Goal: Information Seeking & Learning: Learn about a topic

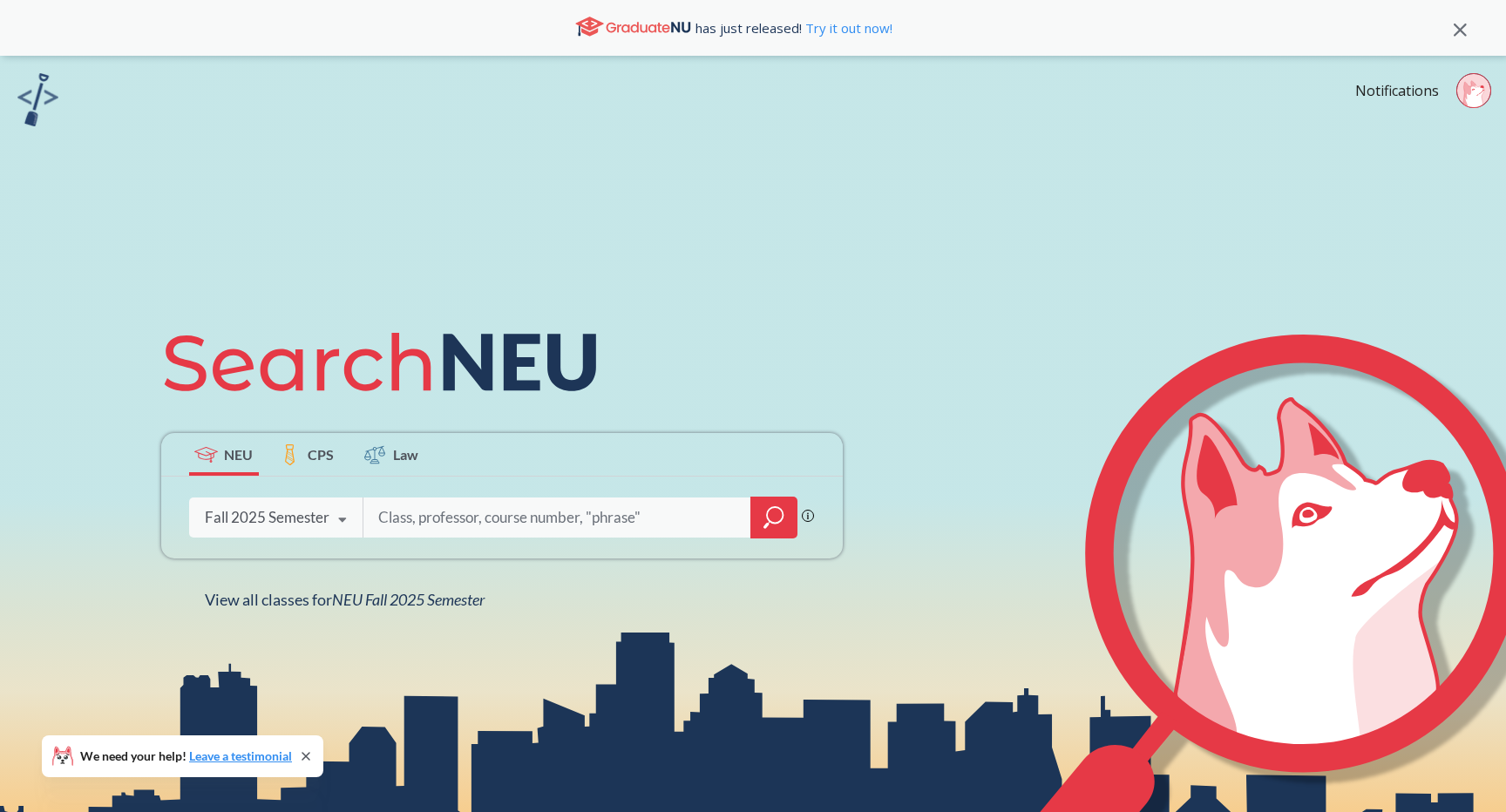
click at [1459, 27] on icon at bounding box center [1461, 30] width 13 height 13
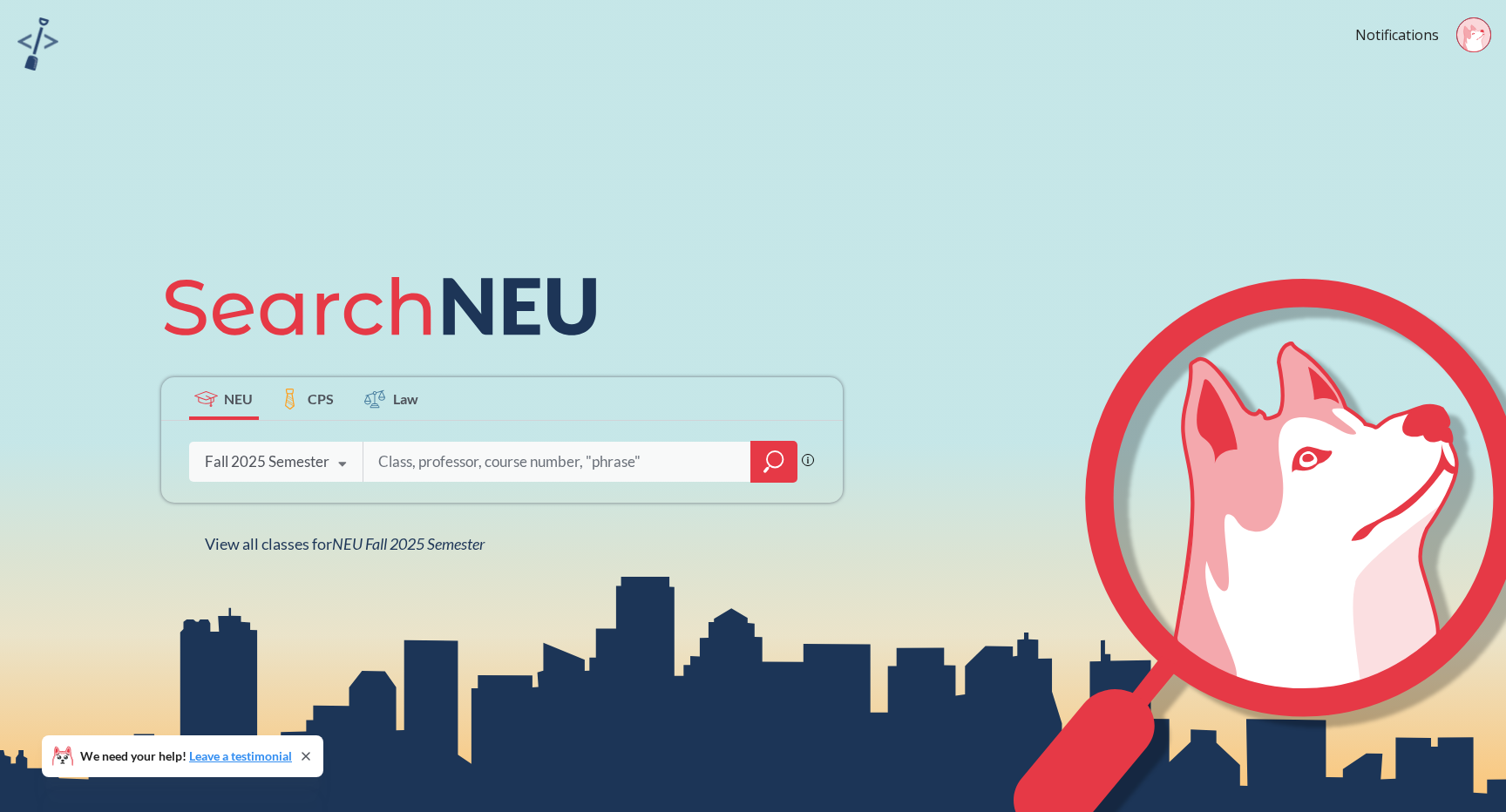
click at [556, 469] on input "search" at bounding box center [557, 462] width 363 height 37
click at [782, 453] on icon "magnifying glass" at bounding box center [774, 461] width 21 height 24
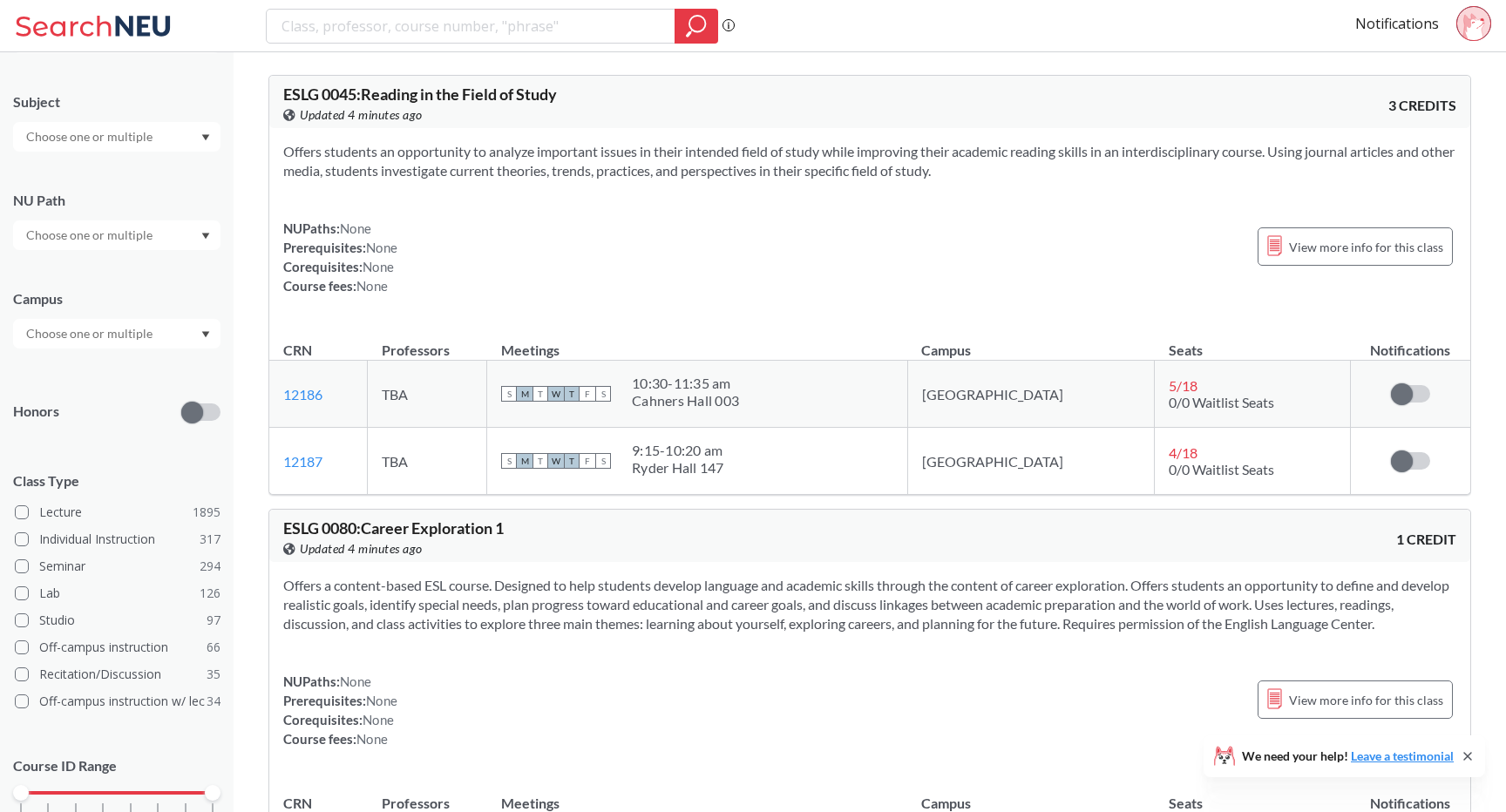
scroll to position [207, 0]
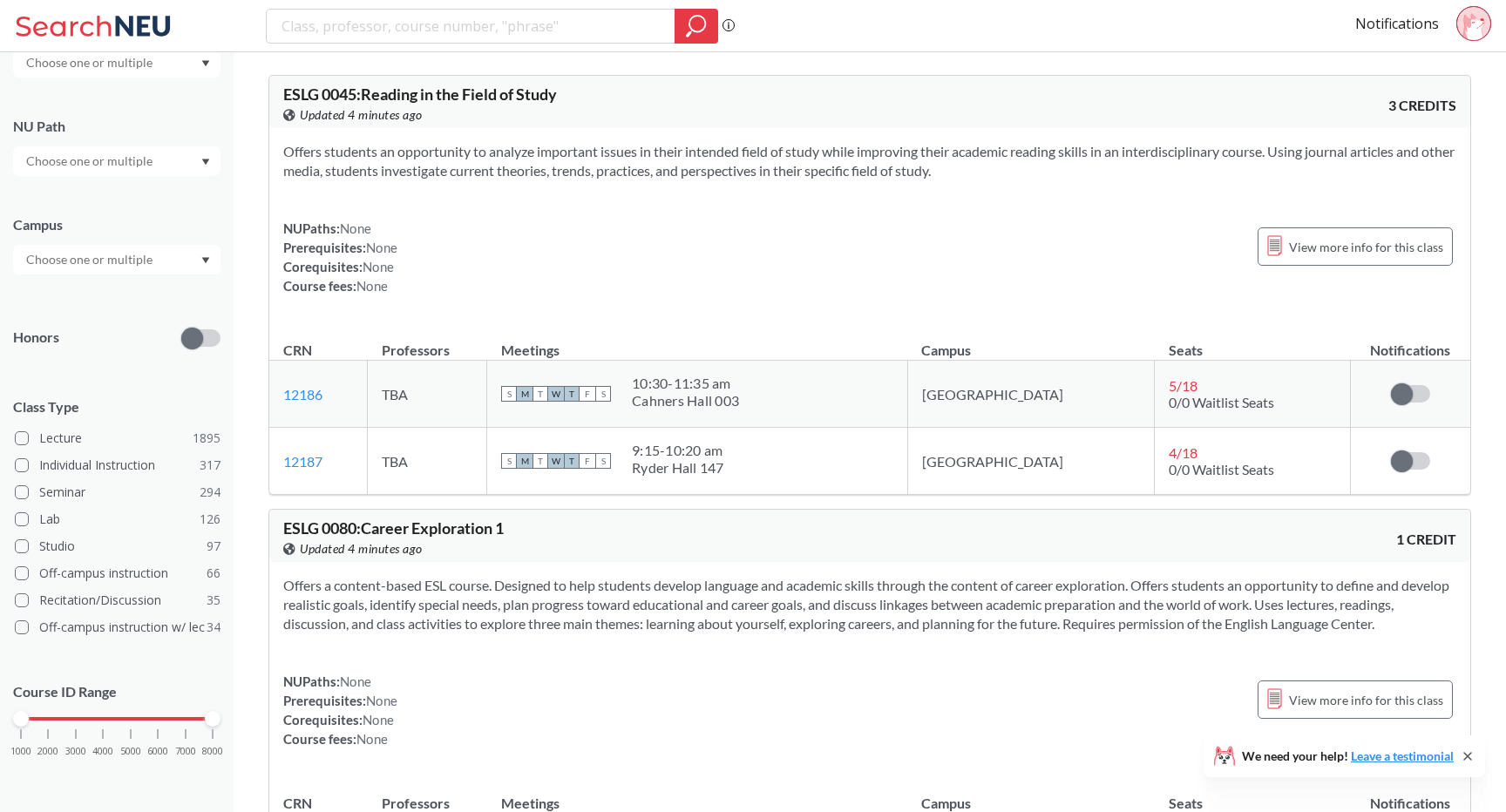
click at [113, 164] on input "text" at bounding box center [90, 162] width 146 height 21
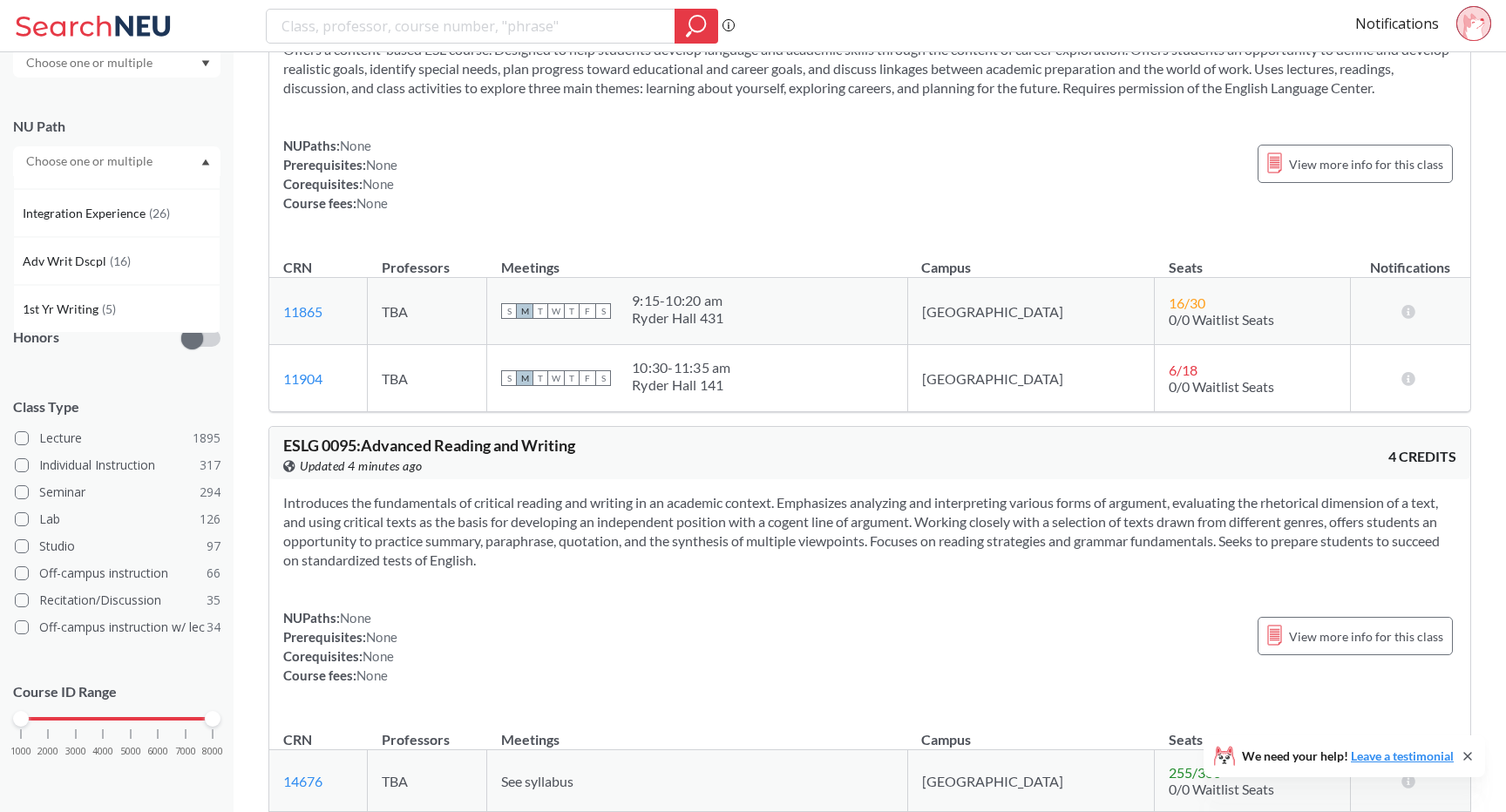
scroll to position [0, 0]
click at [115, 362] on div "Subject NU Path Writing Intensive ( 178 ) Societies/Institutions ( 139 ) Interp…" at bounding box center [117, 396] width 208 height 791
click at [115, 259] on input "text" at bounding box center [90, 260] width 146 height 21
click at [182, 174] on div at bounding box center [117, 161] width 208 height 30
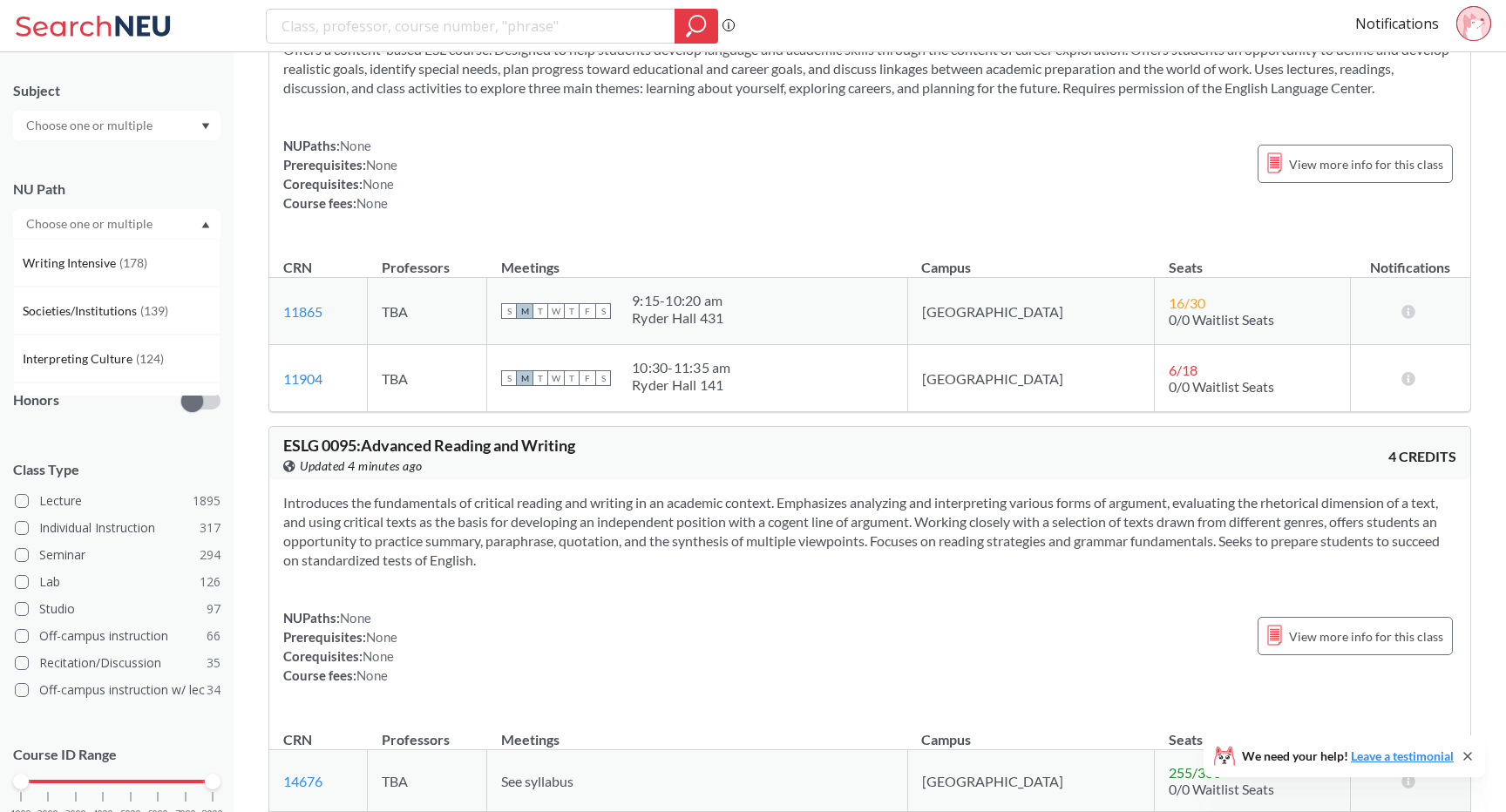
scroll to position [122, 0]
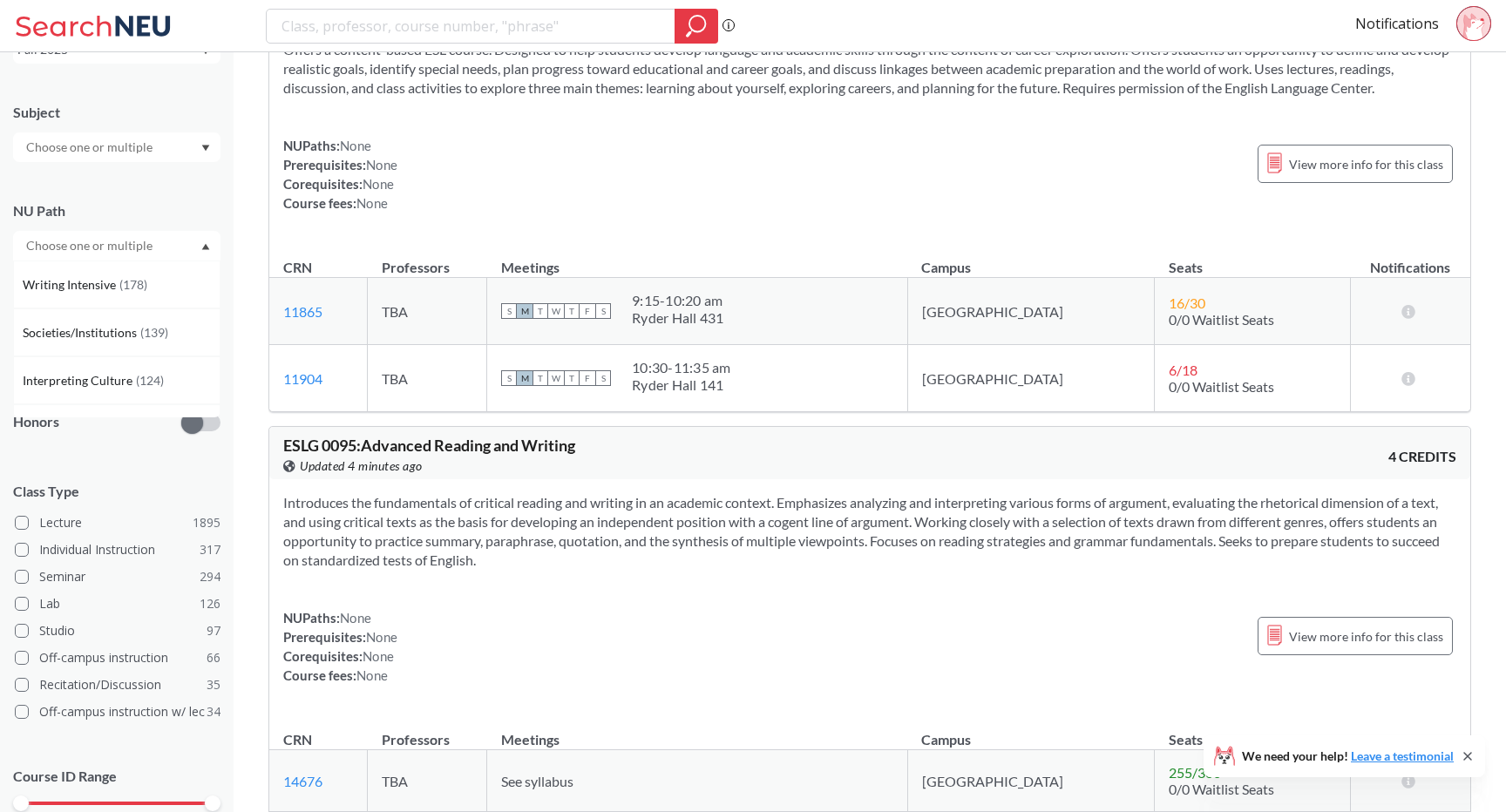
click at [152, 145] on input "text" at bounding box center [90, 147] width 146 height 21
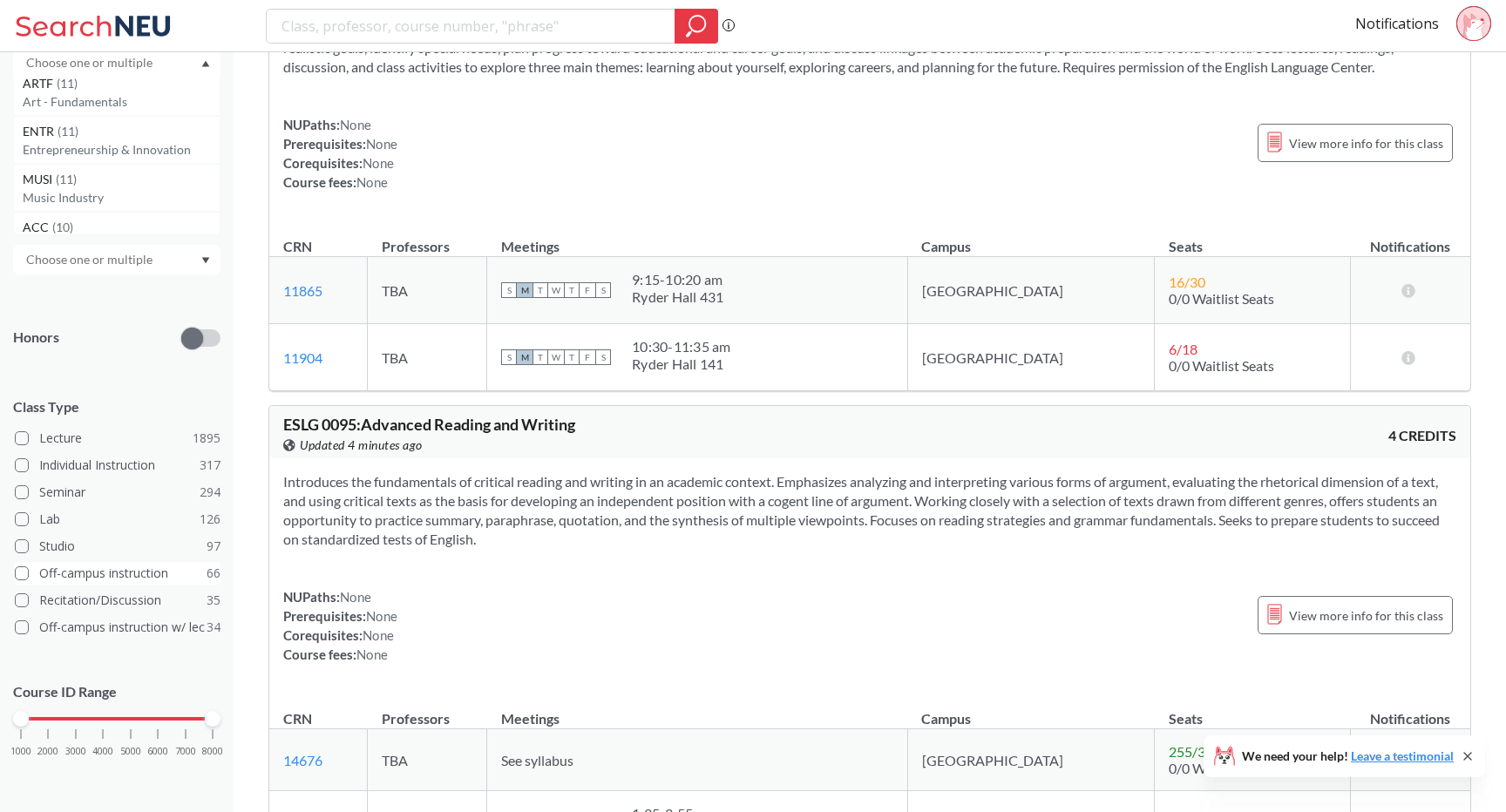
scroll to position [0, 0]
click at [106, 575] on label "Off-campus instruction 66" at bounding box center [117, 573] width 206 height 23
click at [53, 575] on input "Off-campus instruction 66" at bounding box center [46, 571] width 13 height 13
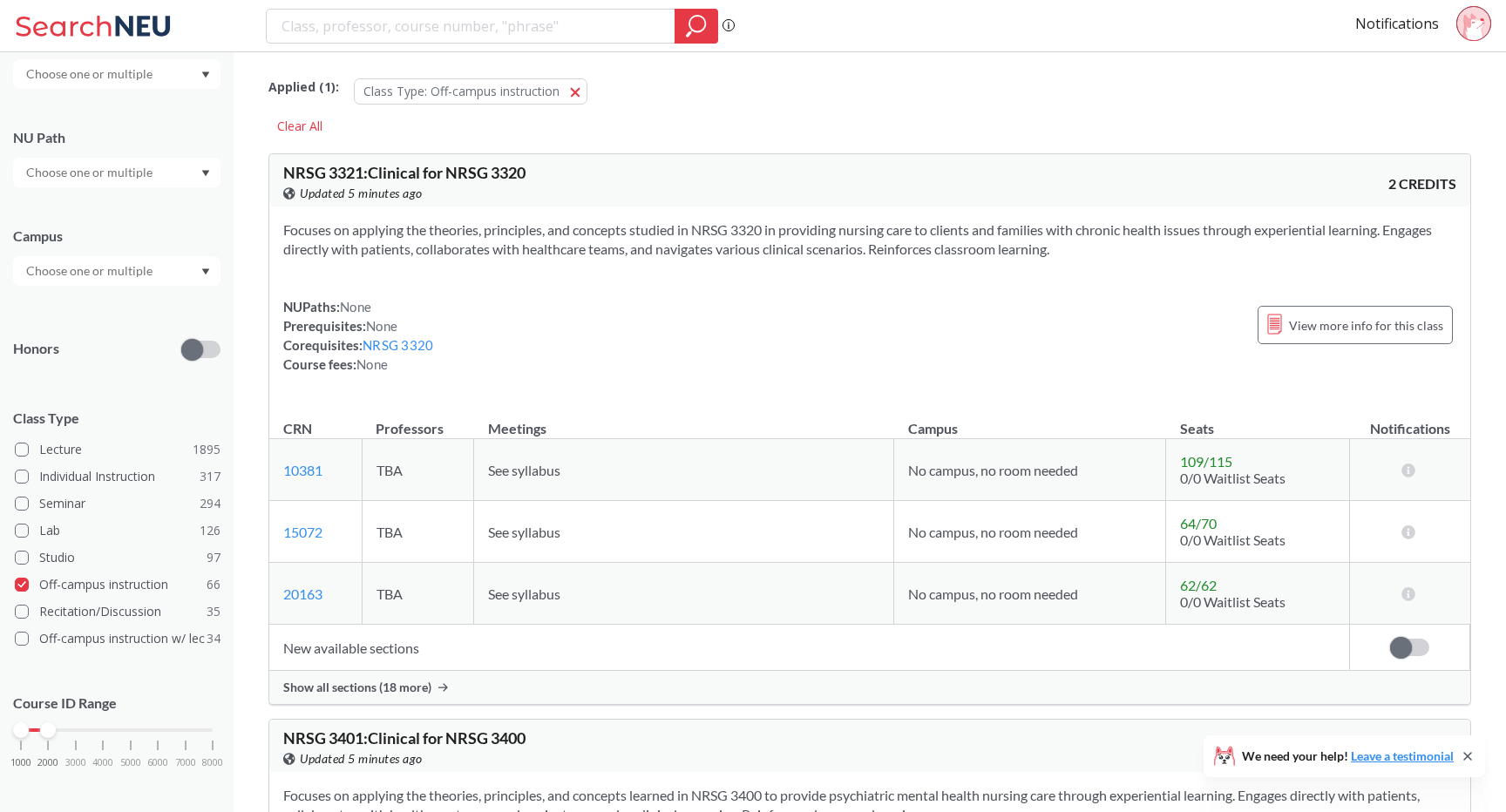
drag, startPoint x: 208, startPoint y: 728, endPoint x: 51, endPoint y: 724, distance: 157.1
click at [51, 724] on div at bounding box center [48, 730] width 15 height 15
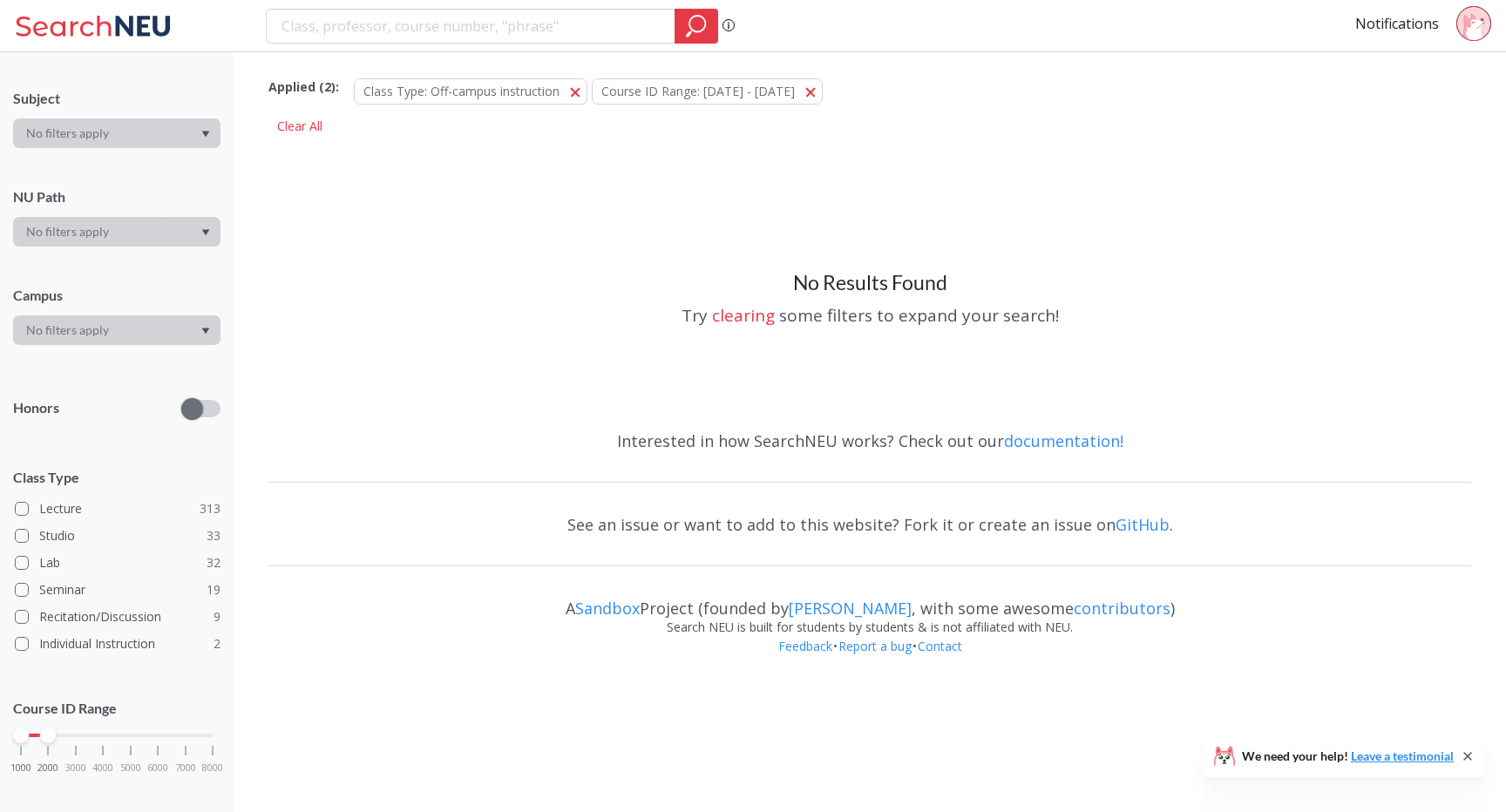
scroll to position [153, 0]
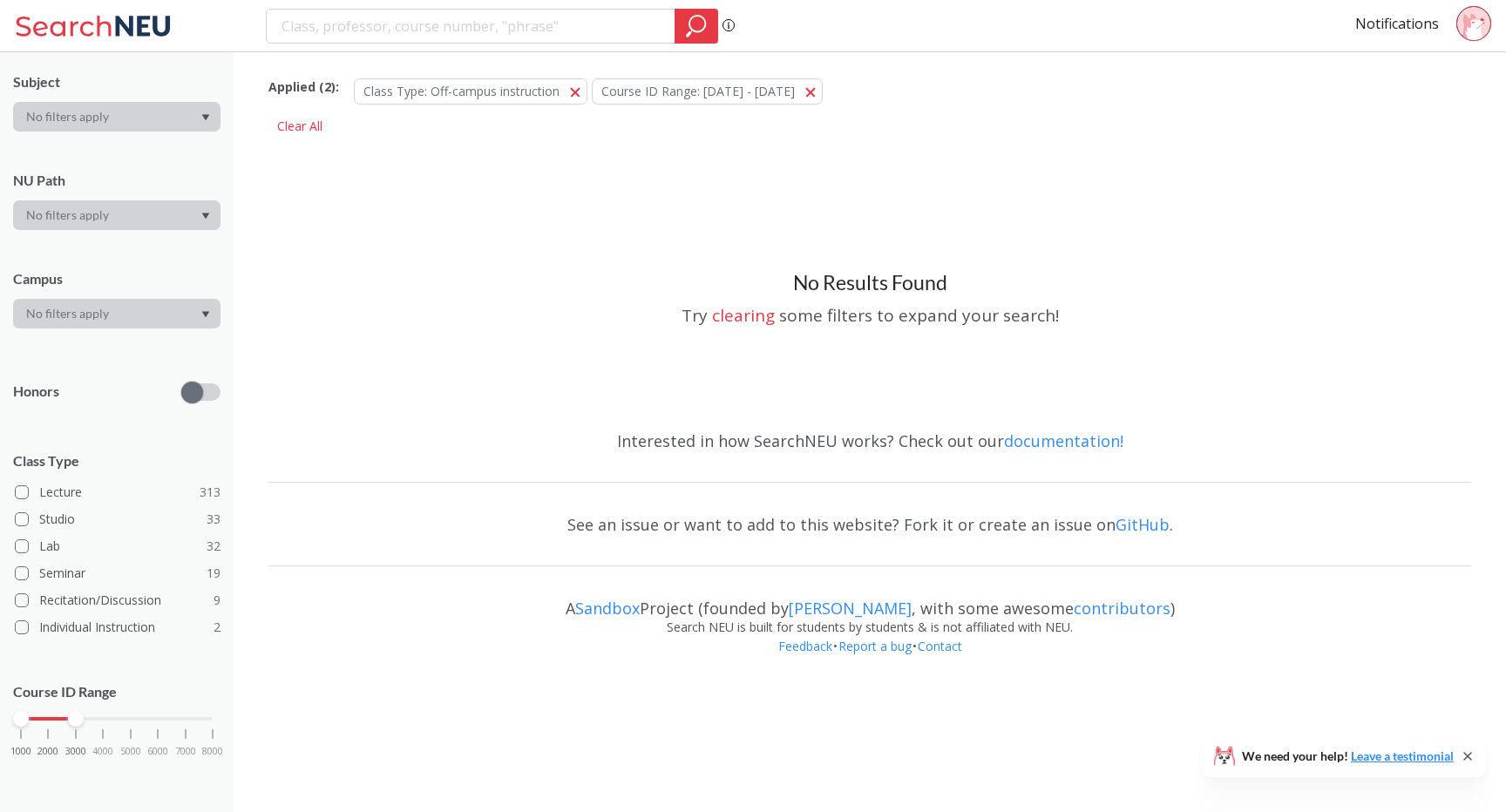
drag, startPoint x: 50, startPoint y: 714, endPoint x: 69, endPoint y: 718, distance: 19.4
click at [69, 718] on div at bounding box center [76, 719] width 15 height 15
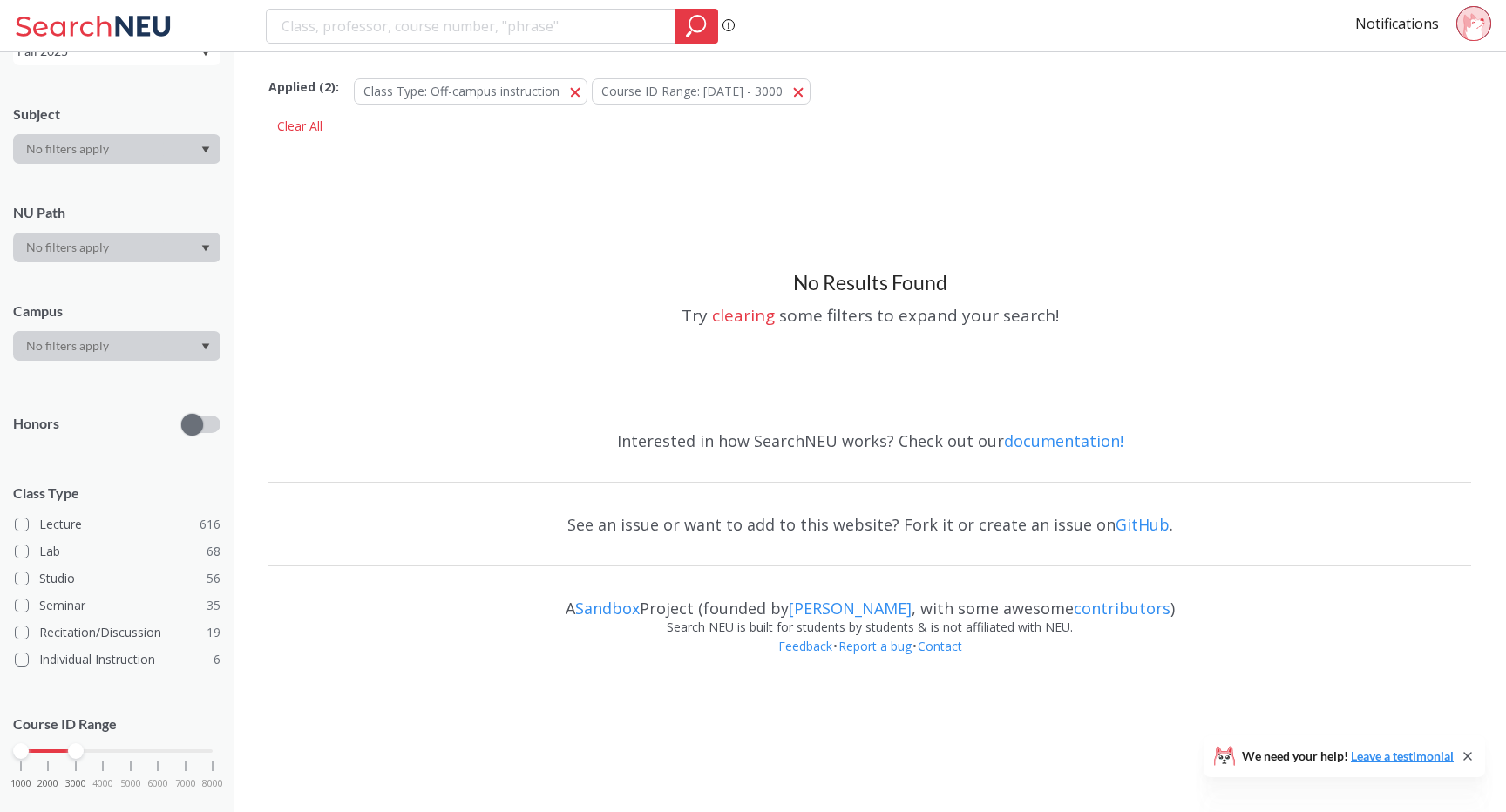
scroll to position [153, 0]
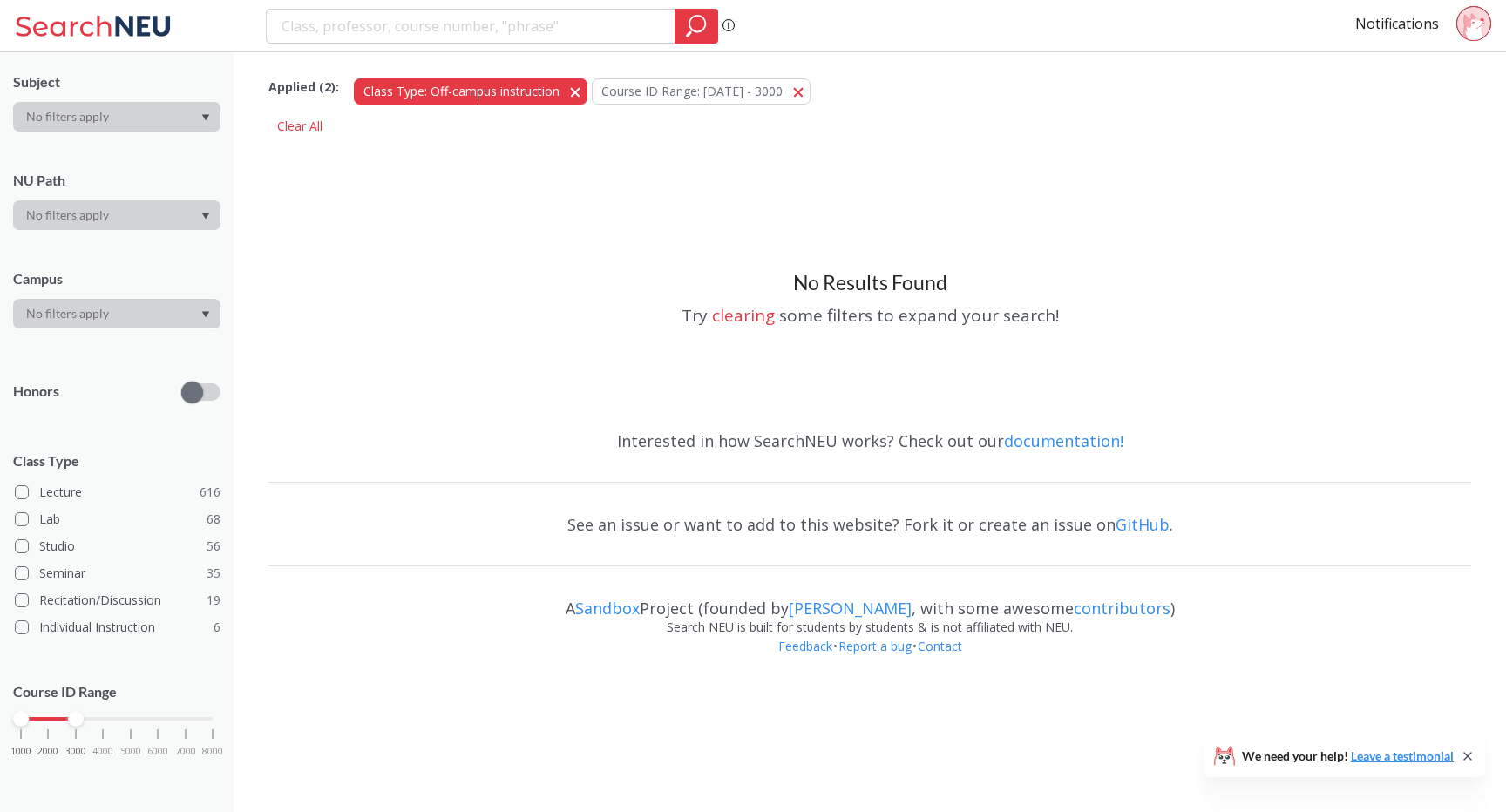
click at [569, 89] on button "Class Type: Off-campus instruction Off-campus instruction" at bounding box center [471, 91] width 234 height 26
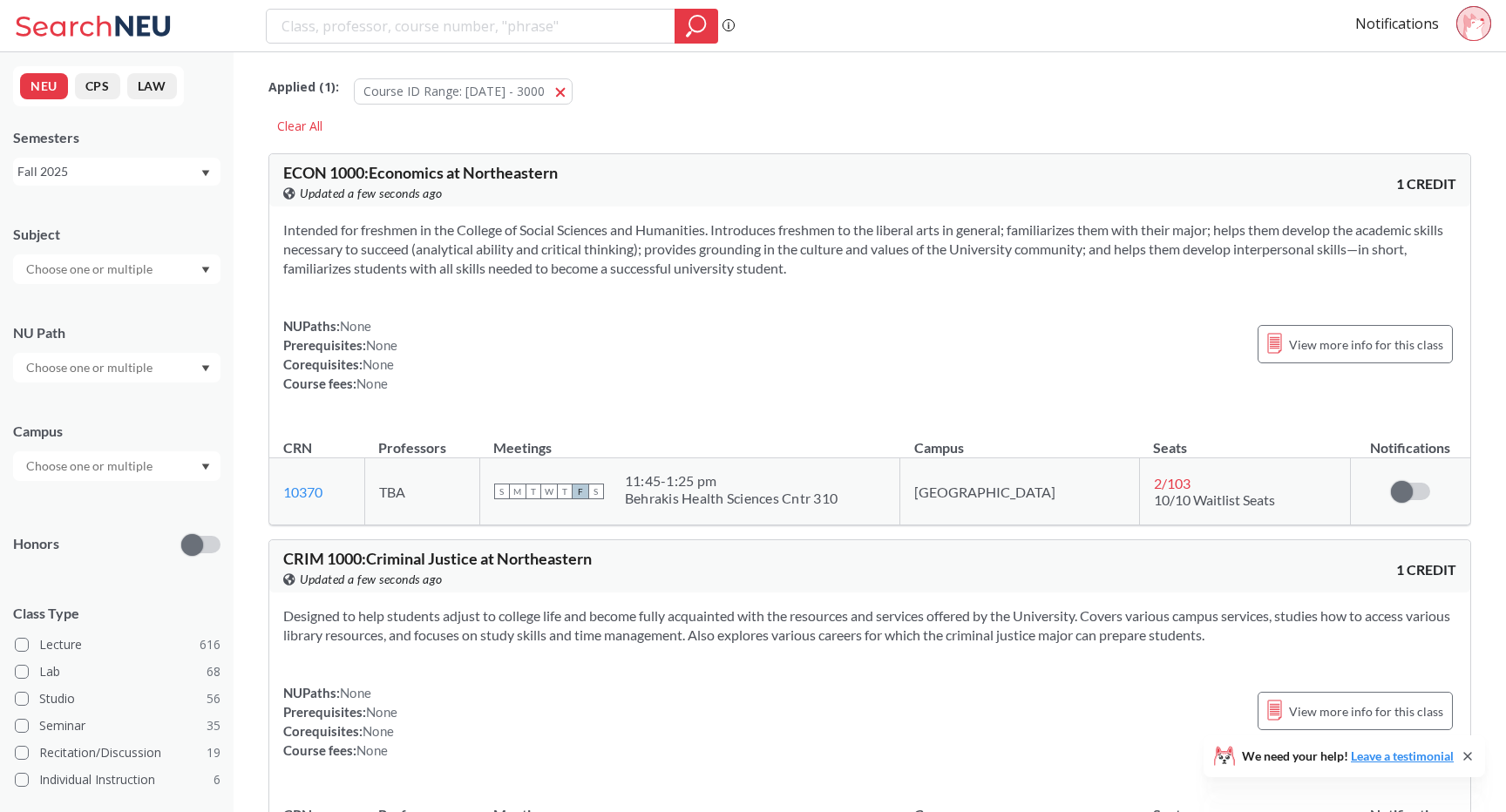
click at [69, 460] on input "text" at bounding box center [90, 467] width 146 height 21
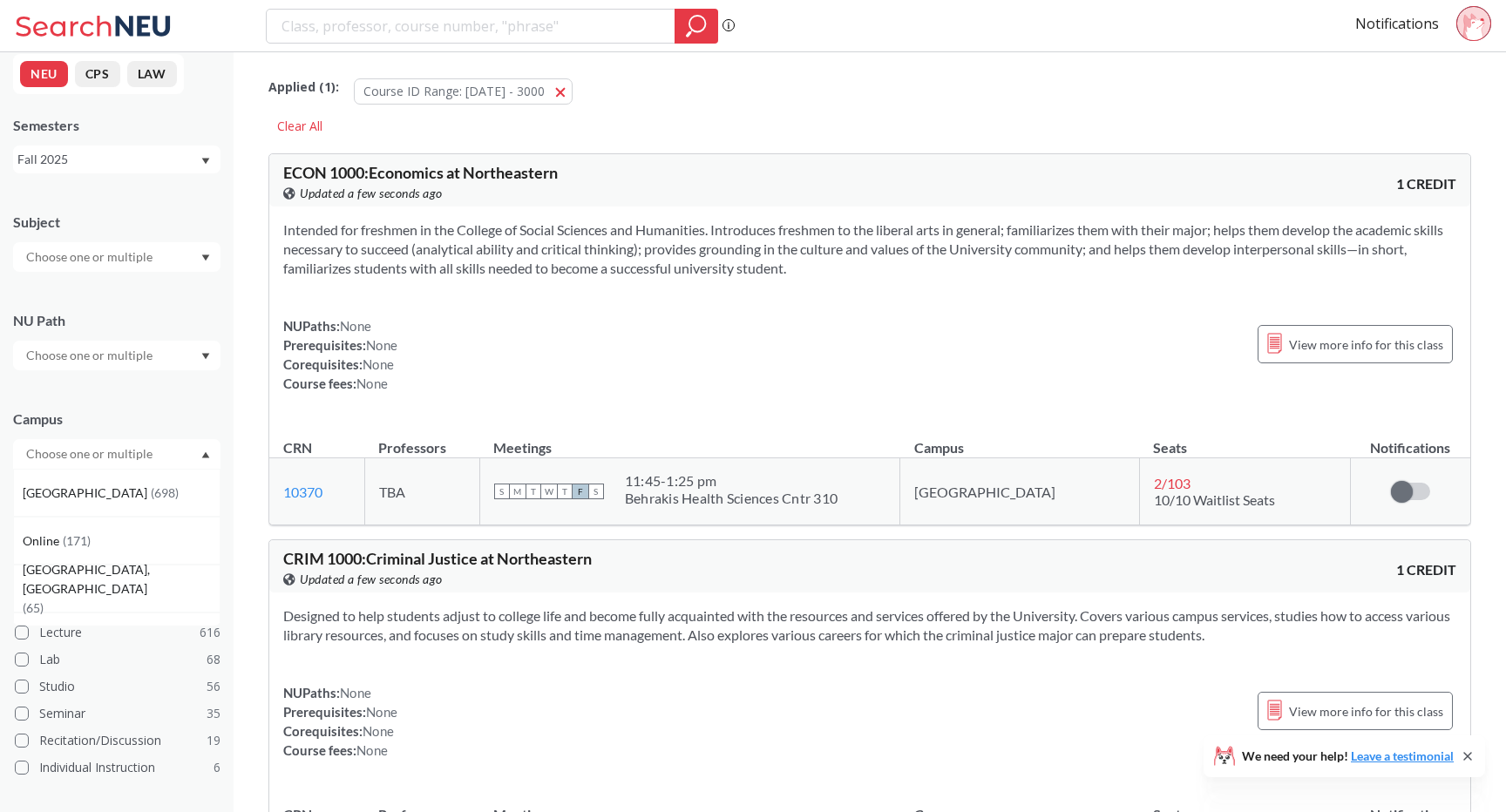
scroll to position [13, 0]
click at [50, 544] on span "Online" at bounding box center [43, 541] width 40 height 19
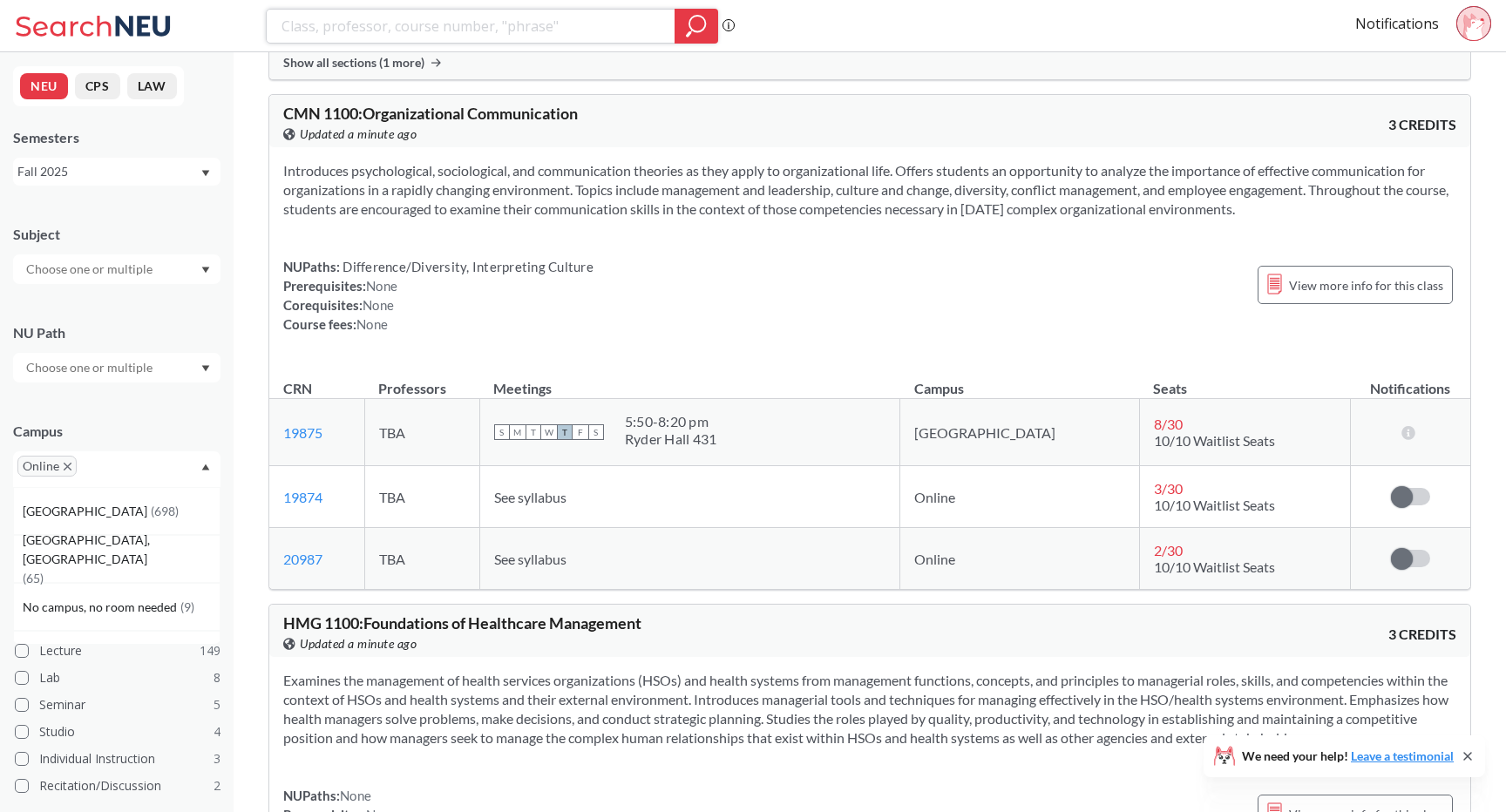
scroll to position [6605, 0]
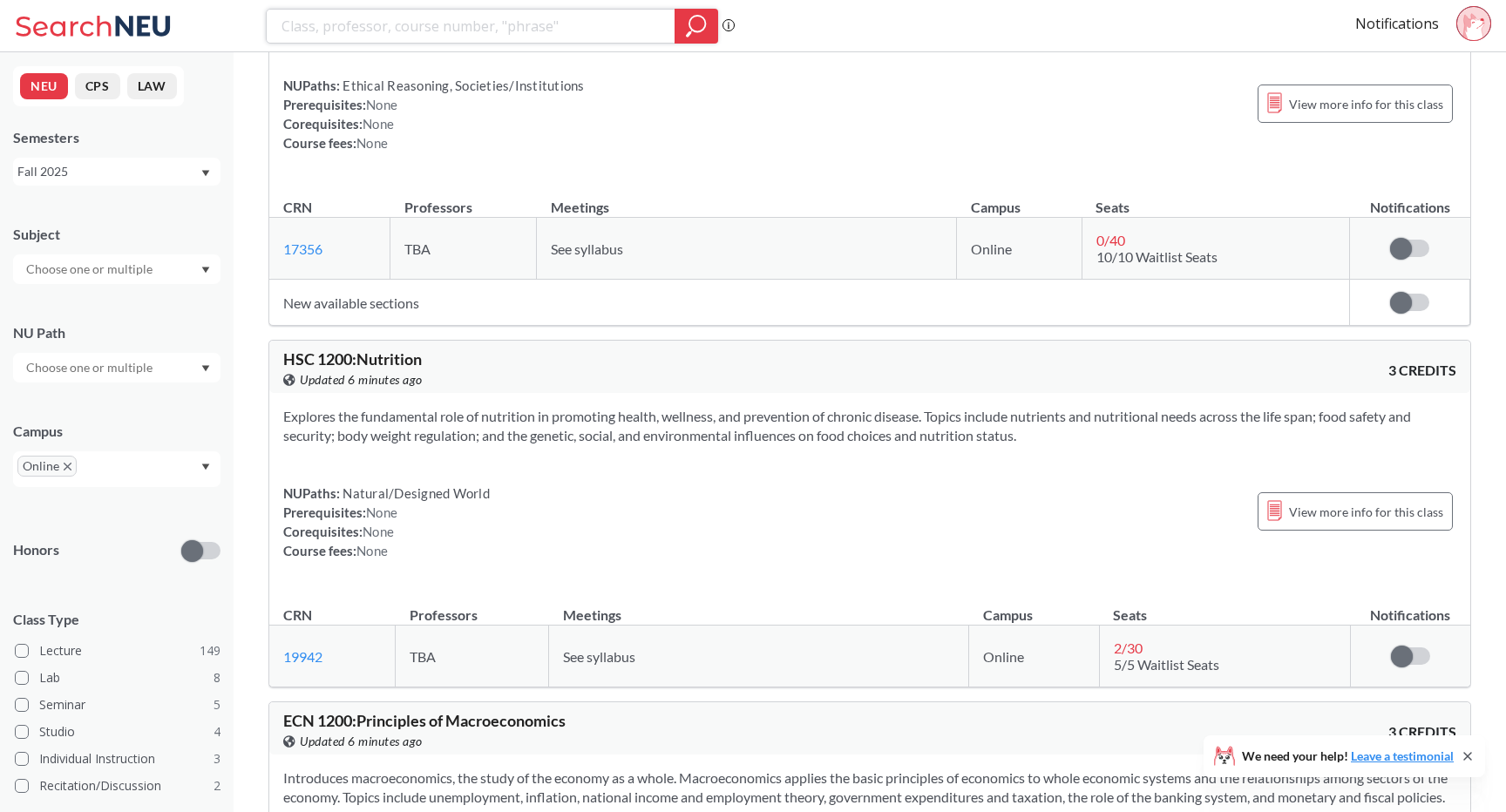
scroll to position [26866, 0]
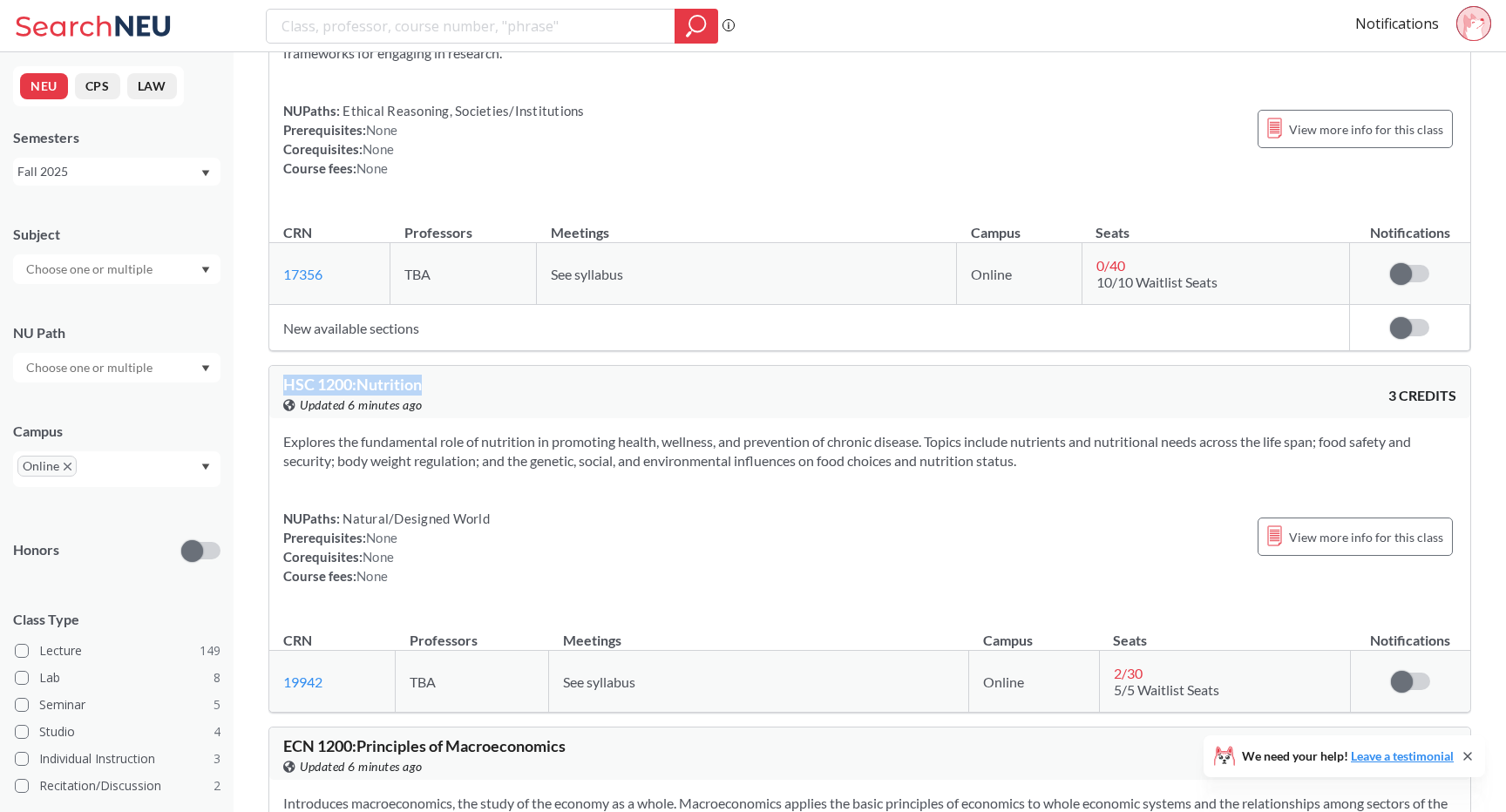
drag, startPoint x: 440, startPoint y: 423, endPoint x: 278, endPoint y: 420, distance: 162.0
click at [277, 419] on div "HSC 1200 : Nutrition View this course on Banner. Updated 6 minutes ago 3 CREDITS" at bounding box center [870, 392] width 1201 height 52
copy span "HSC 1200 : Nutrition"
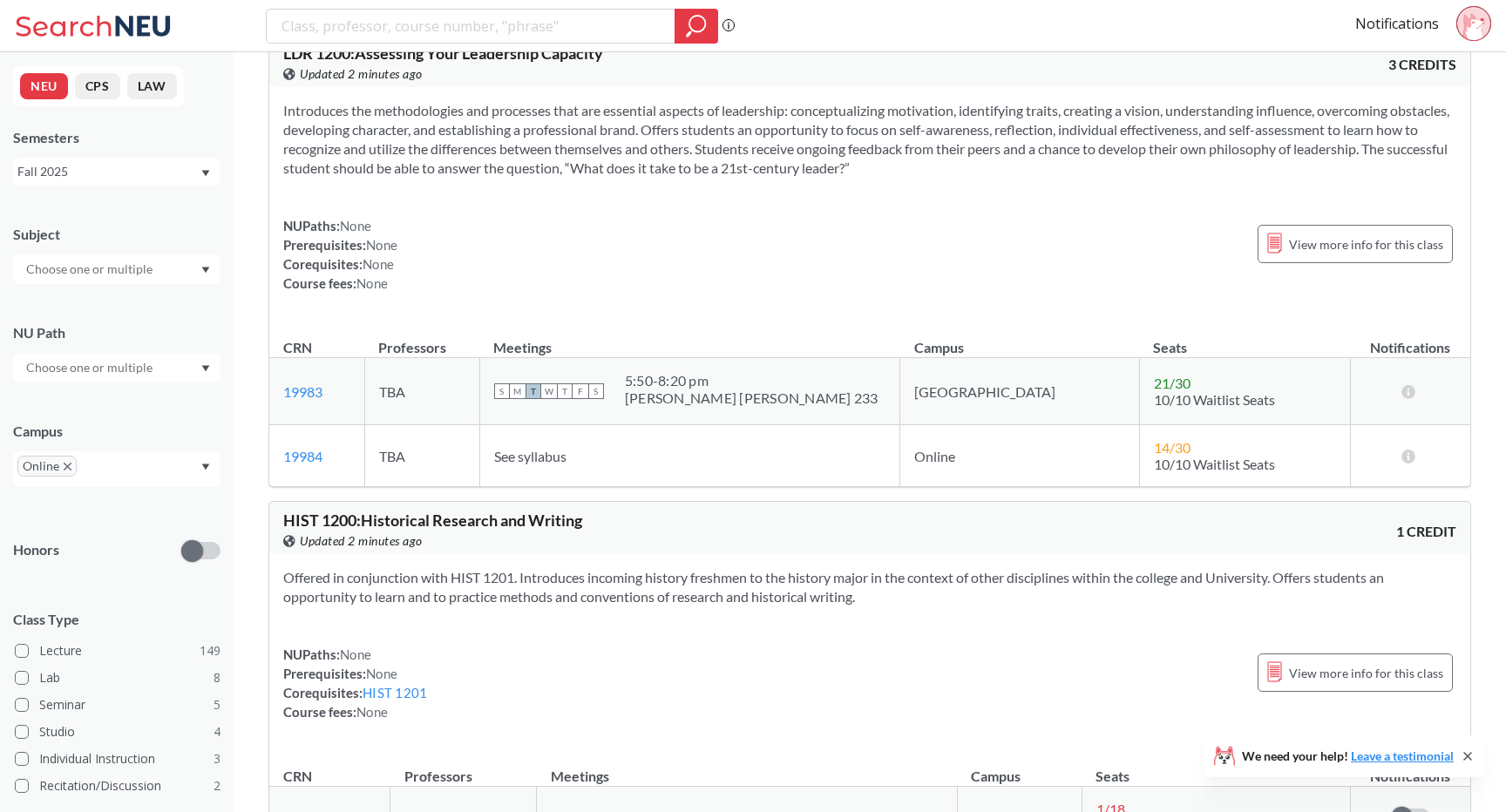
scroll to position [30121, 0]
drag, startPoint x: 645, startPoint y: 88, endPoint x: 268, endPoint y: 85, distance: 377.0
click at [268, 85] on div "LDR 1200 : Assessing Your Leadership Capacity View this course on Banner. Updat…" at bounding box center [870, 259] width 1203 height 453
copy span "LDR 1200 : Assessing Your Leadership Capacity"
